Goal: Check status: Check status

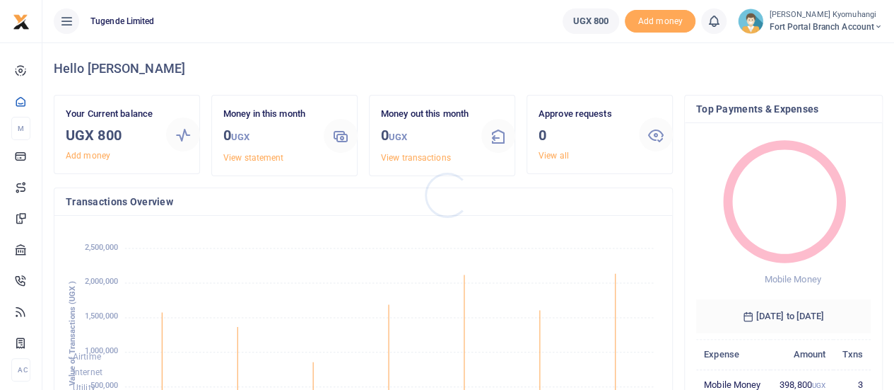
scroll to position [187, 164]
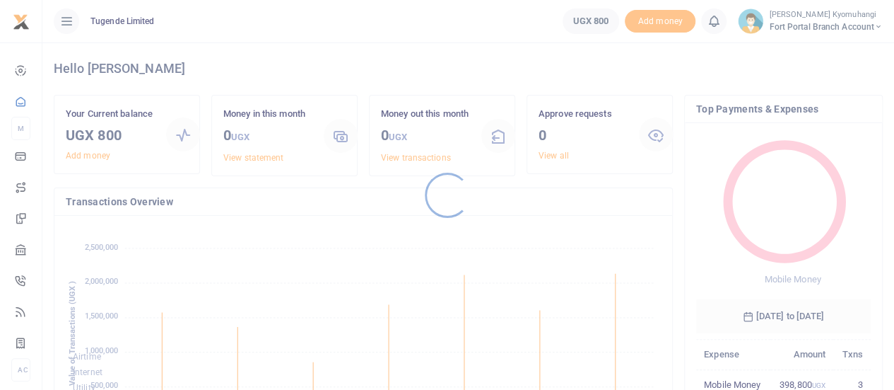
scroll to position [187, 164]
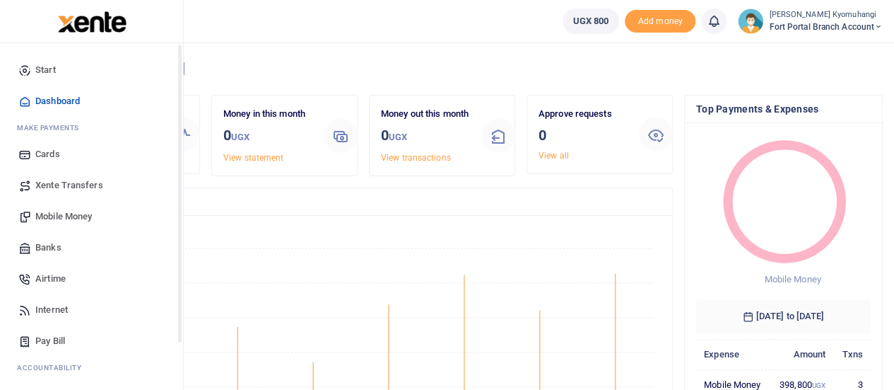
scroll to position [187, 164]
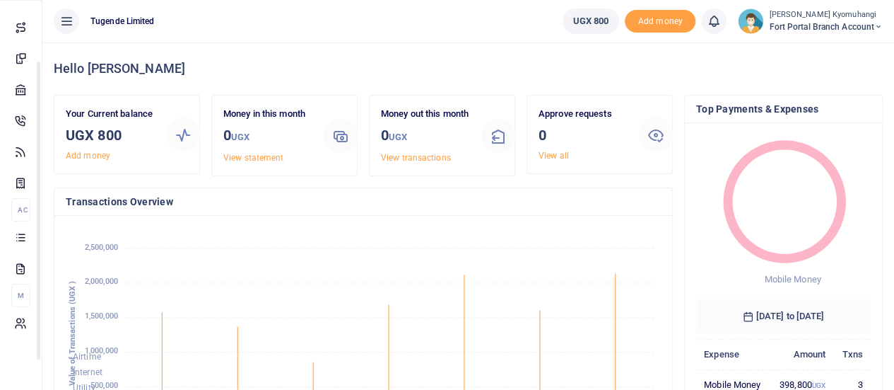
drag, startPoint x: 180, startPoint y: 288, endPoint x: 175, endPoint y: 401, distance: 112.5
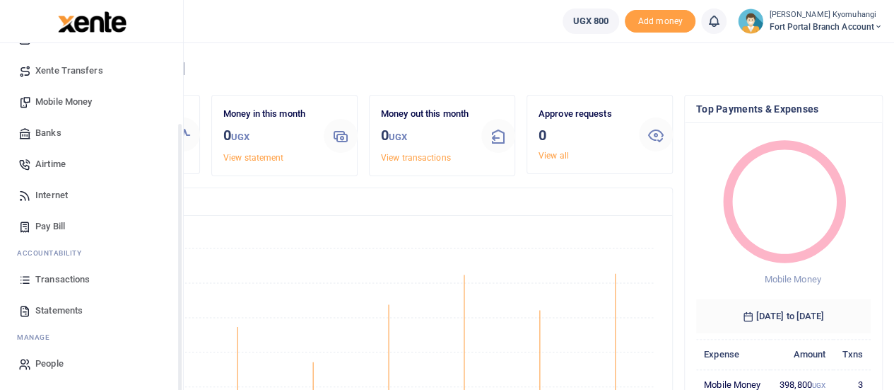
scroll to position [96, 0]
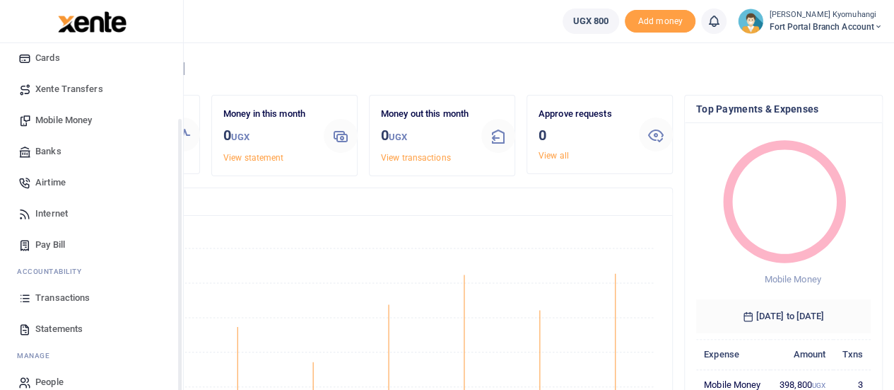
click at [70, 301] on span "Transactions" at bounding box center [62, 298] width 54 height 14
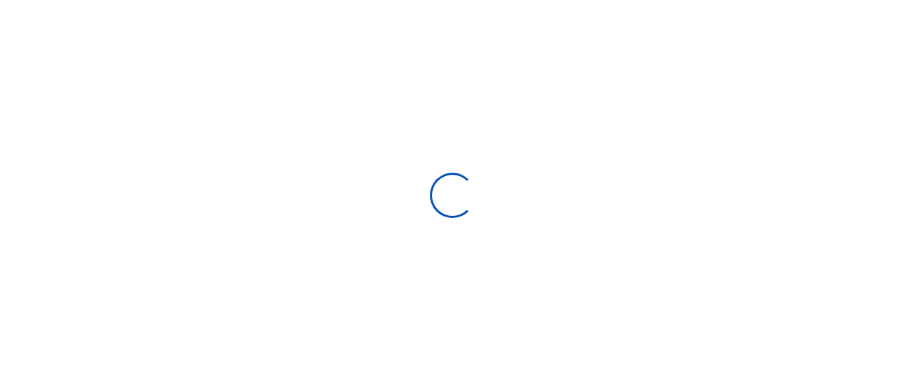
select select
type input "[DATE] - [DATE]"
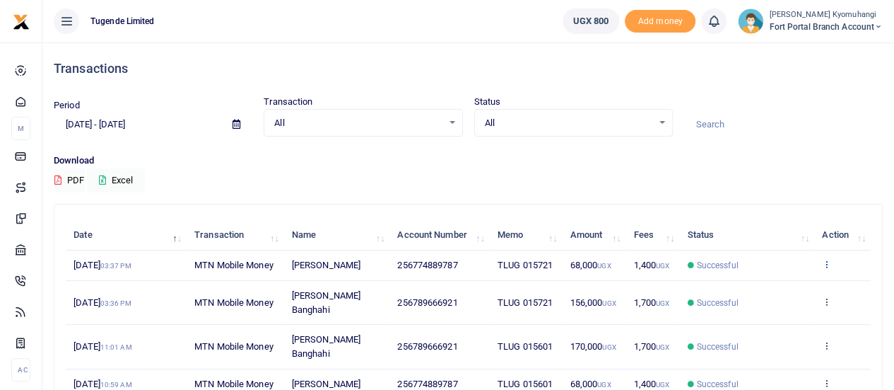
click at [829, 262] on icon at bounding box center [826, 264] width 9 height 10
click at [784, 286] on link "View details" at bounding box center [776, 288] width 112 height 20
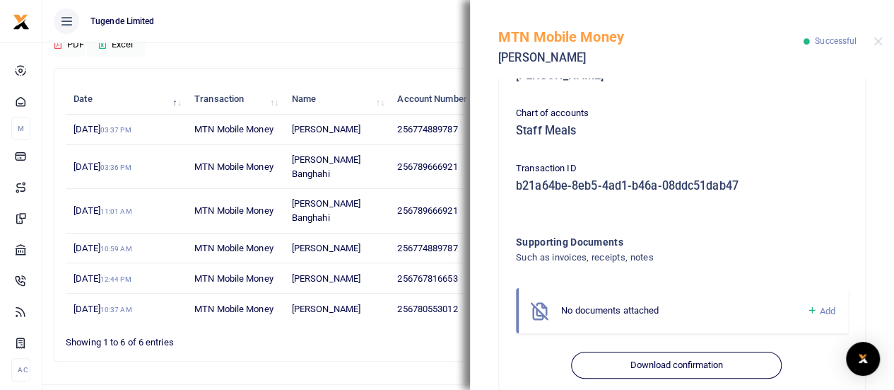
scroll to position [417, 0]
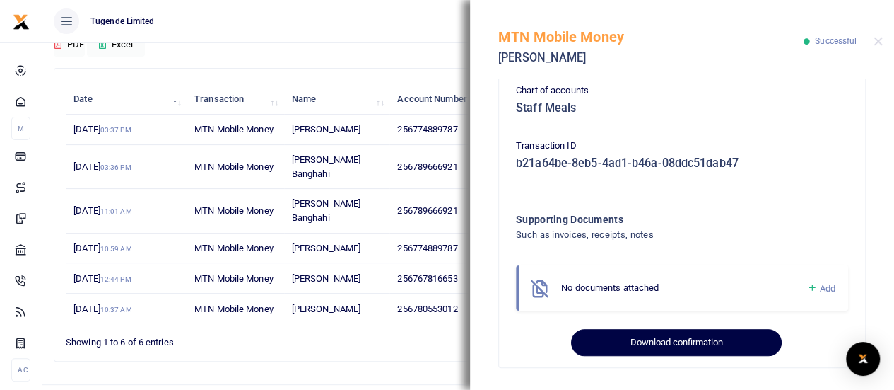
click at [713, 337] on button "Download confirmation" at bounding box center [676, 342] width 210 height 27
